Goal: Information Seeking & Learning: Find specific page/section

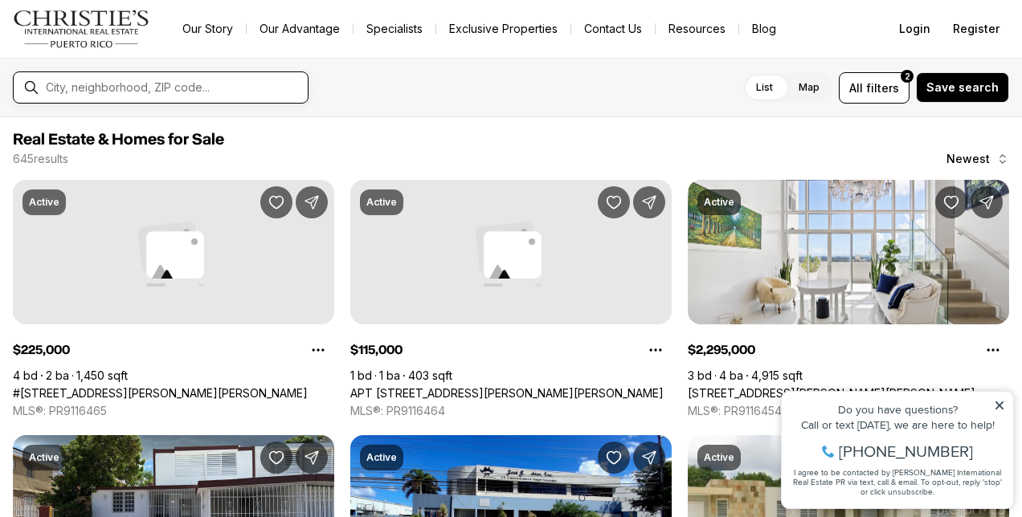
click at [206, 92] on input "text" at bounding box center [173, 87] width 255 height 13
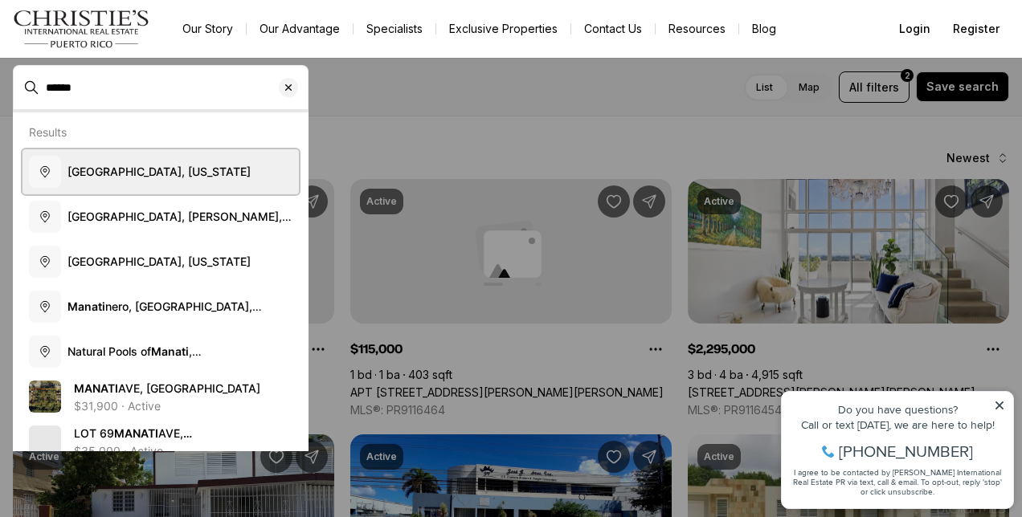
click at [181, 181] on button "Manatí, Puerto Rico" at bounding box center [160, 171] width 276 height 45
type input "**********"
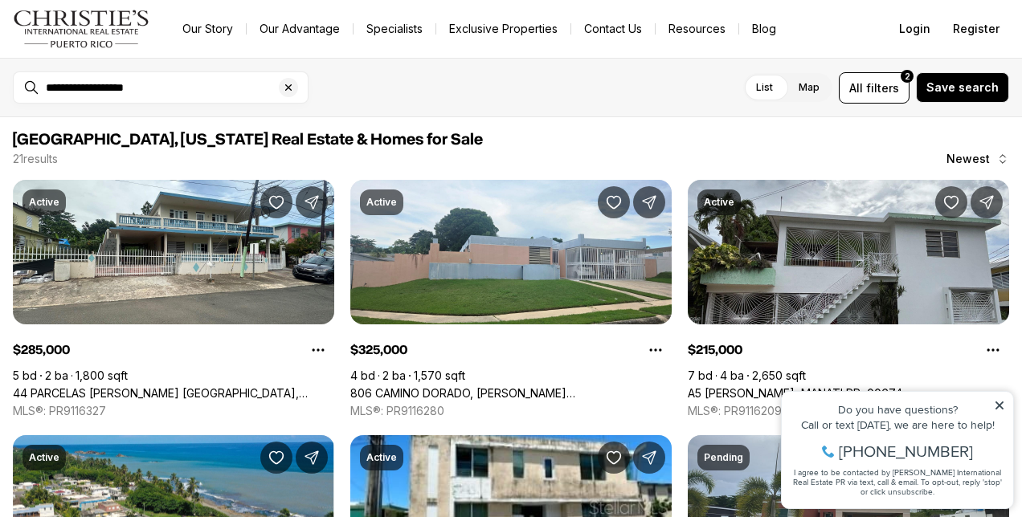
click at [1003, 408] on icon at bounding box center [999, 406] width 8 height 8
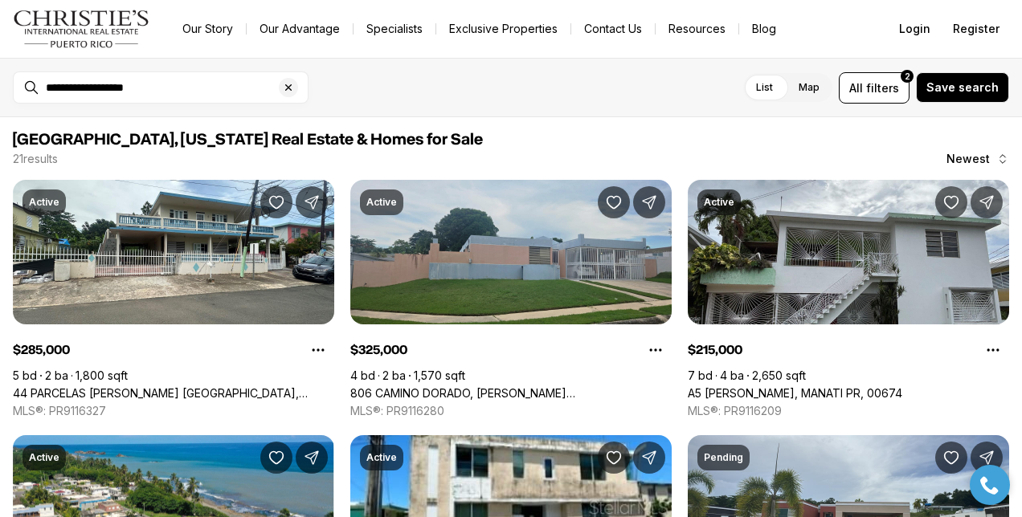
click at [519, 386] on link "806 CAMINO DORADO, VEGA BAJA PR, 00693" at bounding box center [510, 393] width 321 height 14
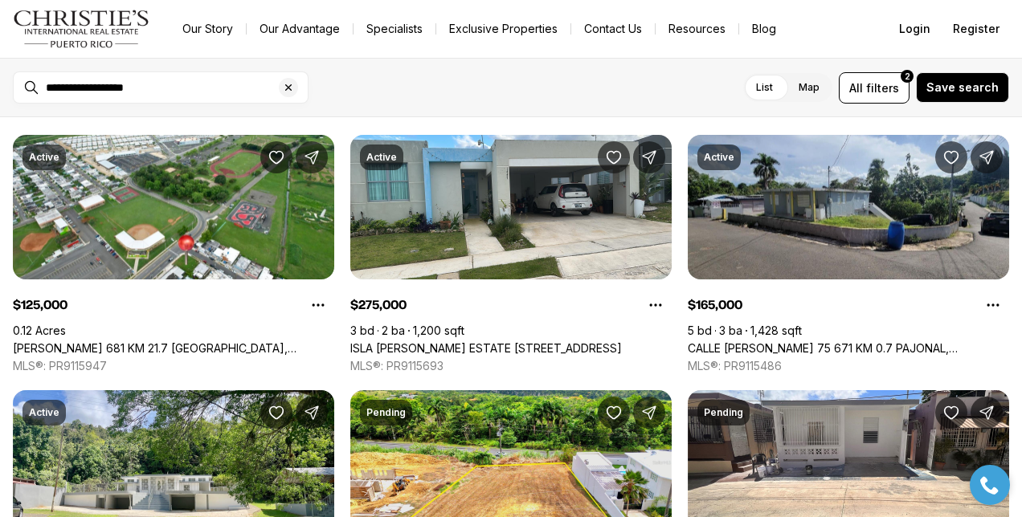
scroll to position [557, 0]
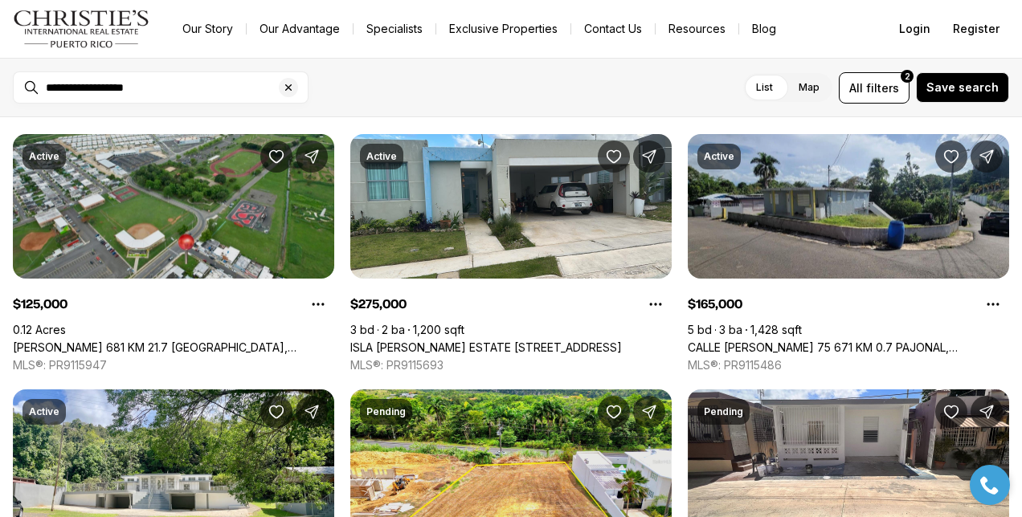
click at [85, 341] on link "[PERSON_NAME] 681 KM 21.7 [GEOGRAPHIC_DATA], [GEOGRAPHIC_DATA] PR, 00617" at bounding box center [173, 348] width 321 height 14
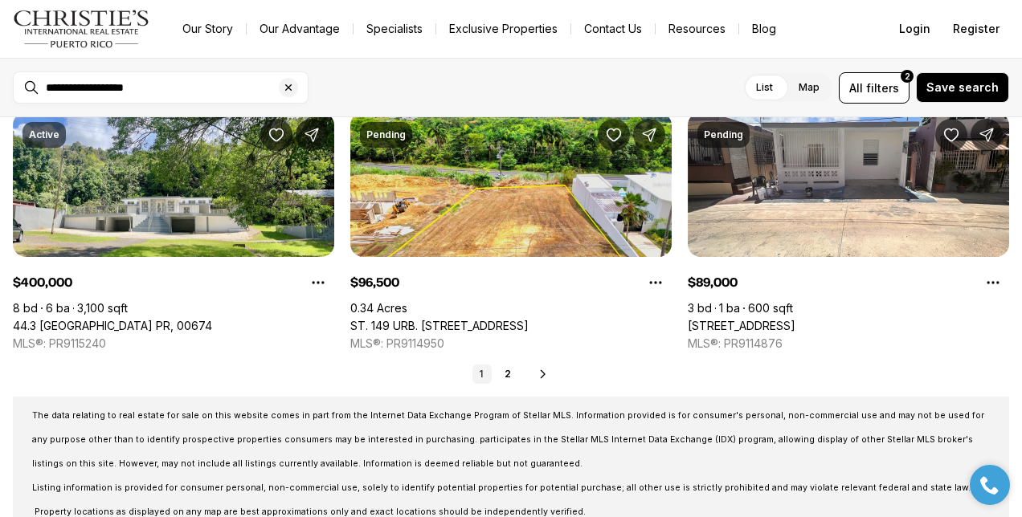
scroll to position [835, 0]
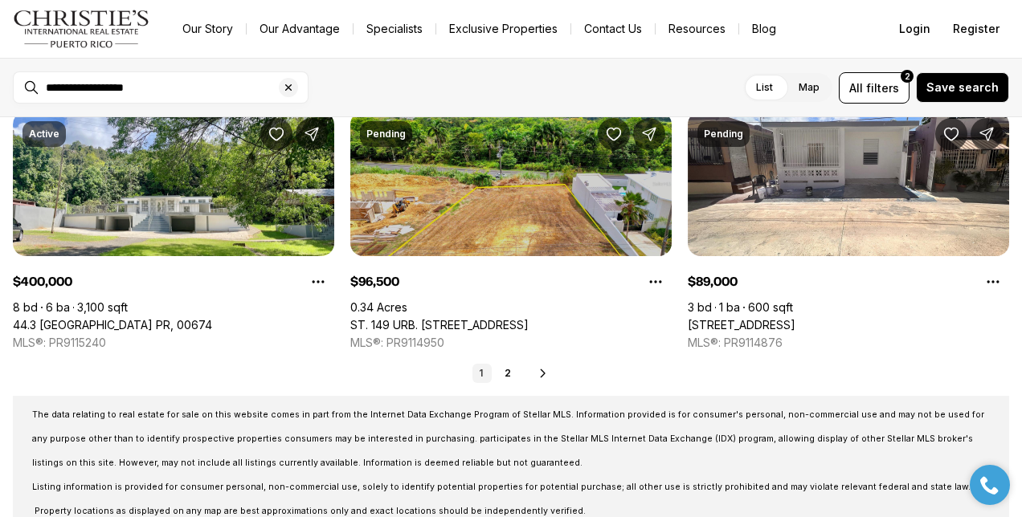
click at [529, 318] on link "ST. 149 URB. [STREET_ADDRESS]" at bounding box center [439, 325] width 178 height 14
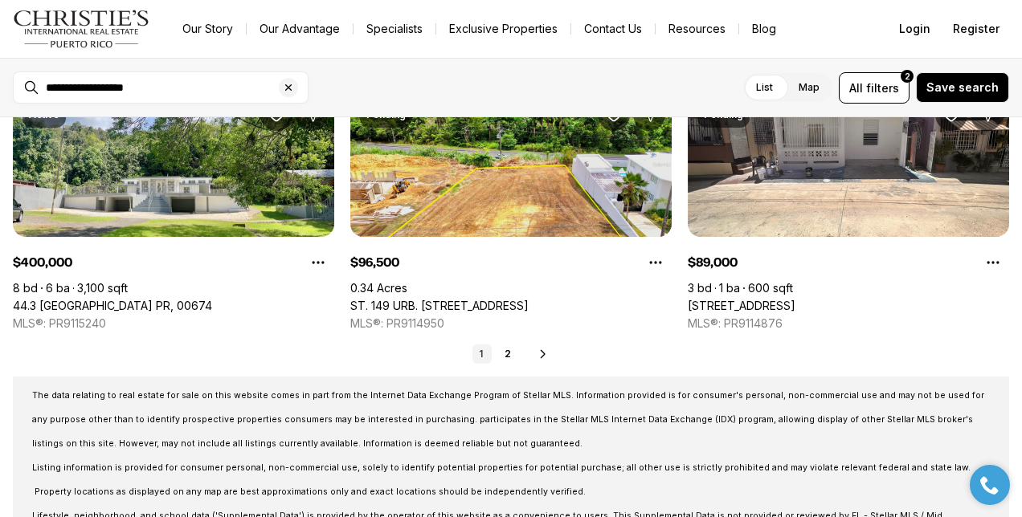
scroll to position [969, 0]
